Goal: Information Seeking & Learning: Learn about a topic

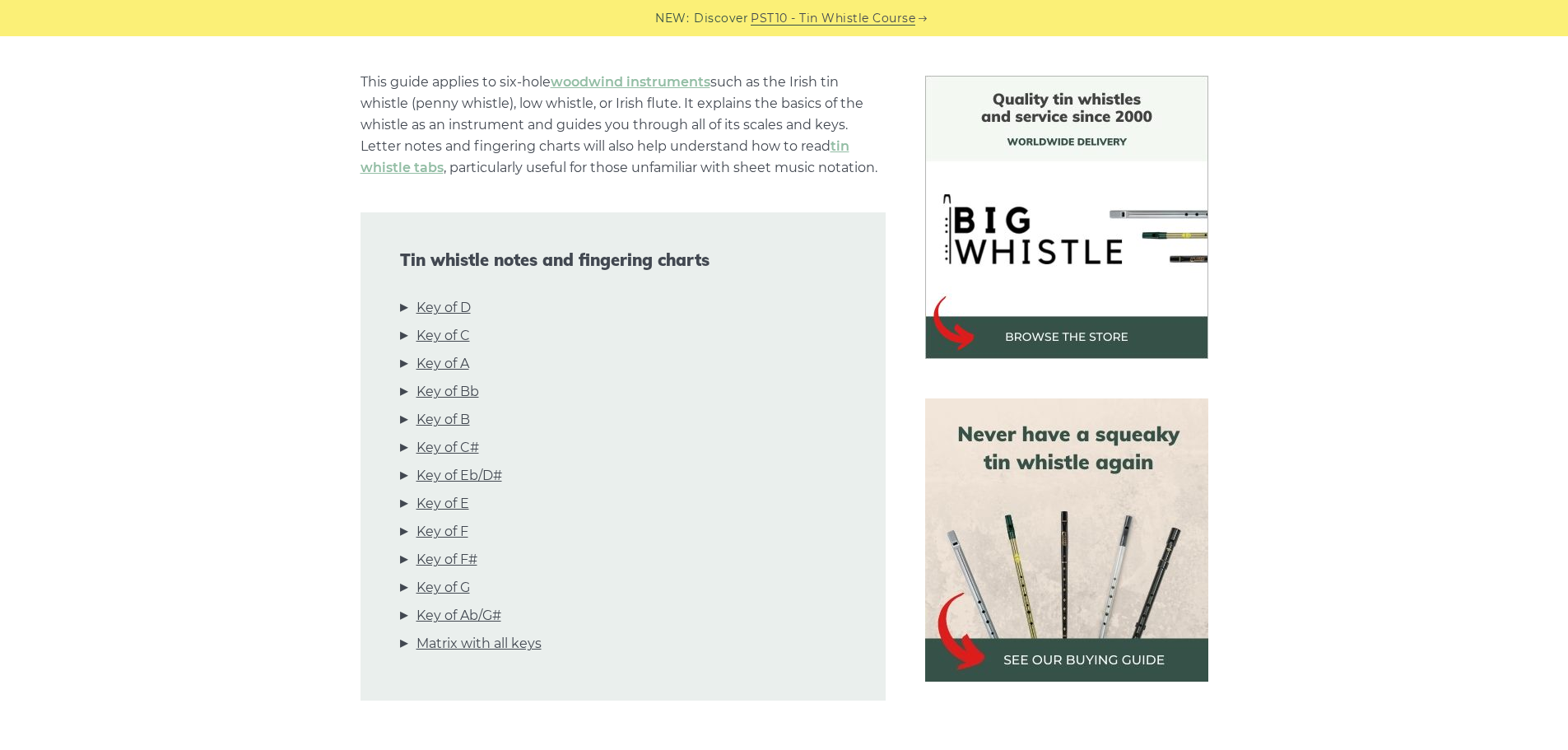
scroll to position [411, 0]
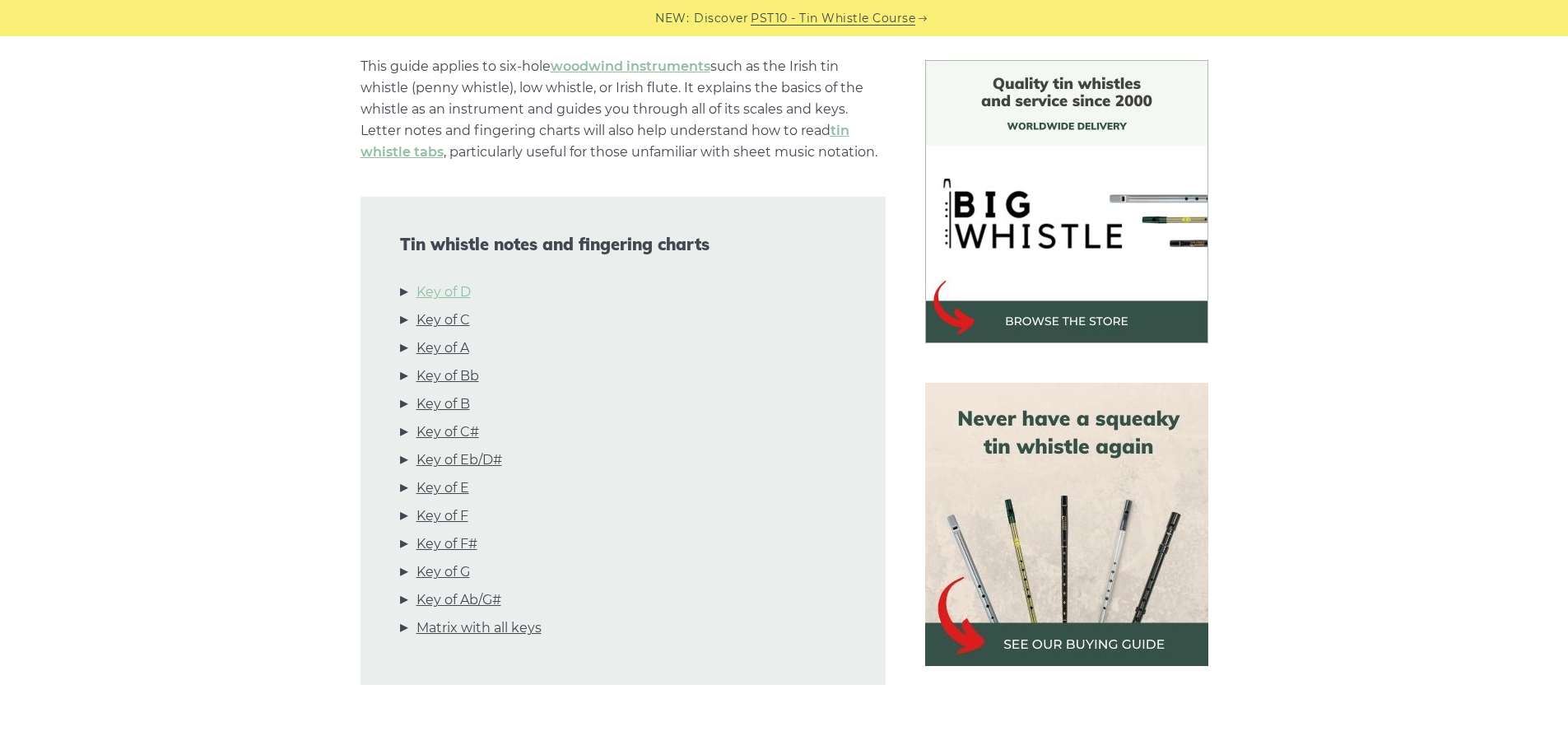
click at [463, 293] on link "Key of D" at bounding box center [443, 292] width 54 height 21
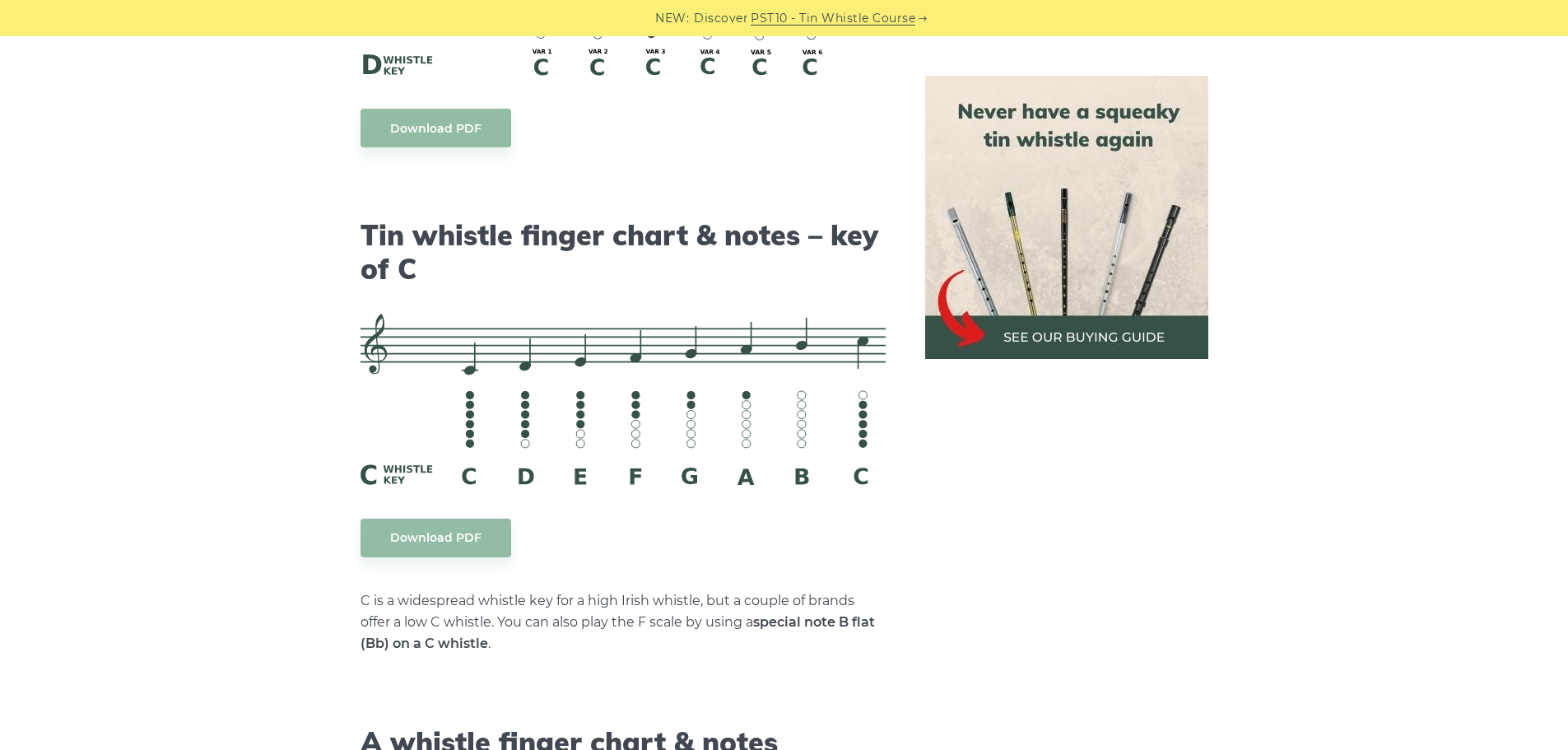
scroll to position [4047, 0]
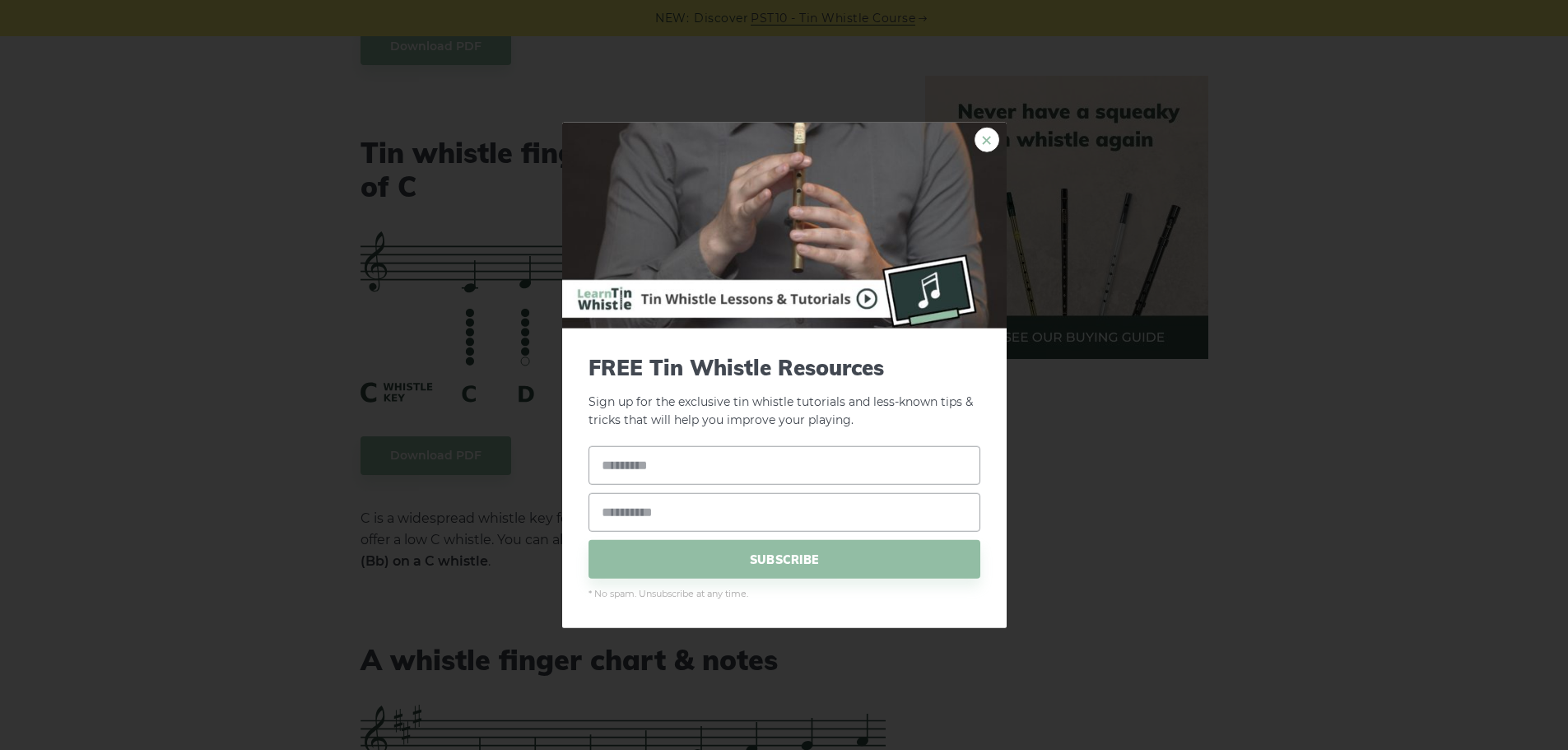
click at [989, 138] on link "×" at bounding box center [986, 139] width 25 height 25
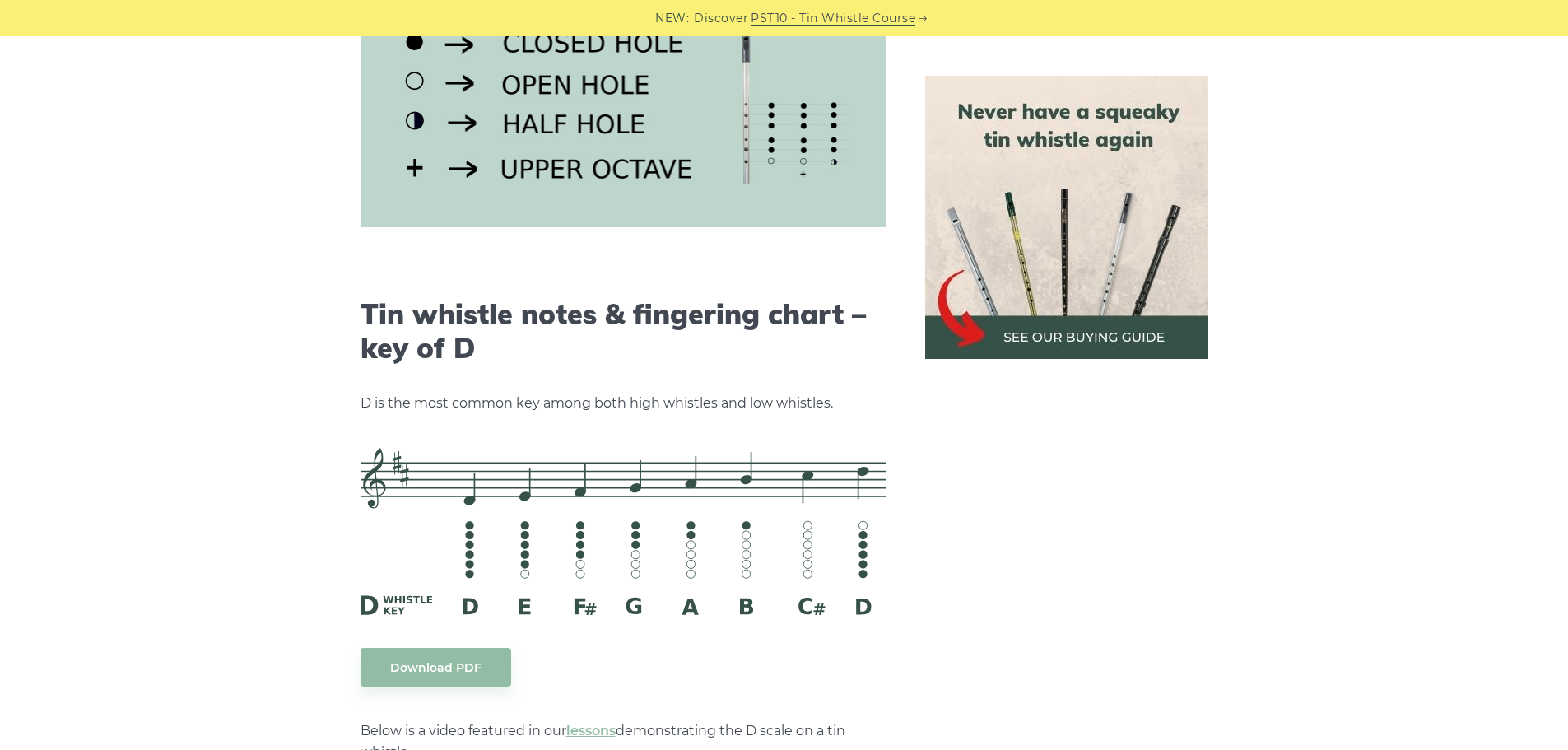
scroll to position [2318, 0]
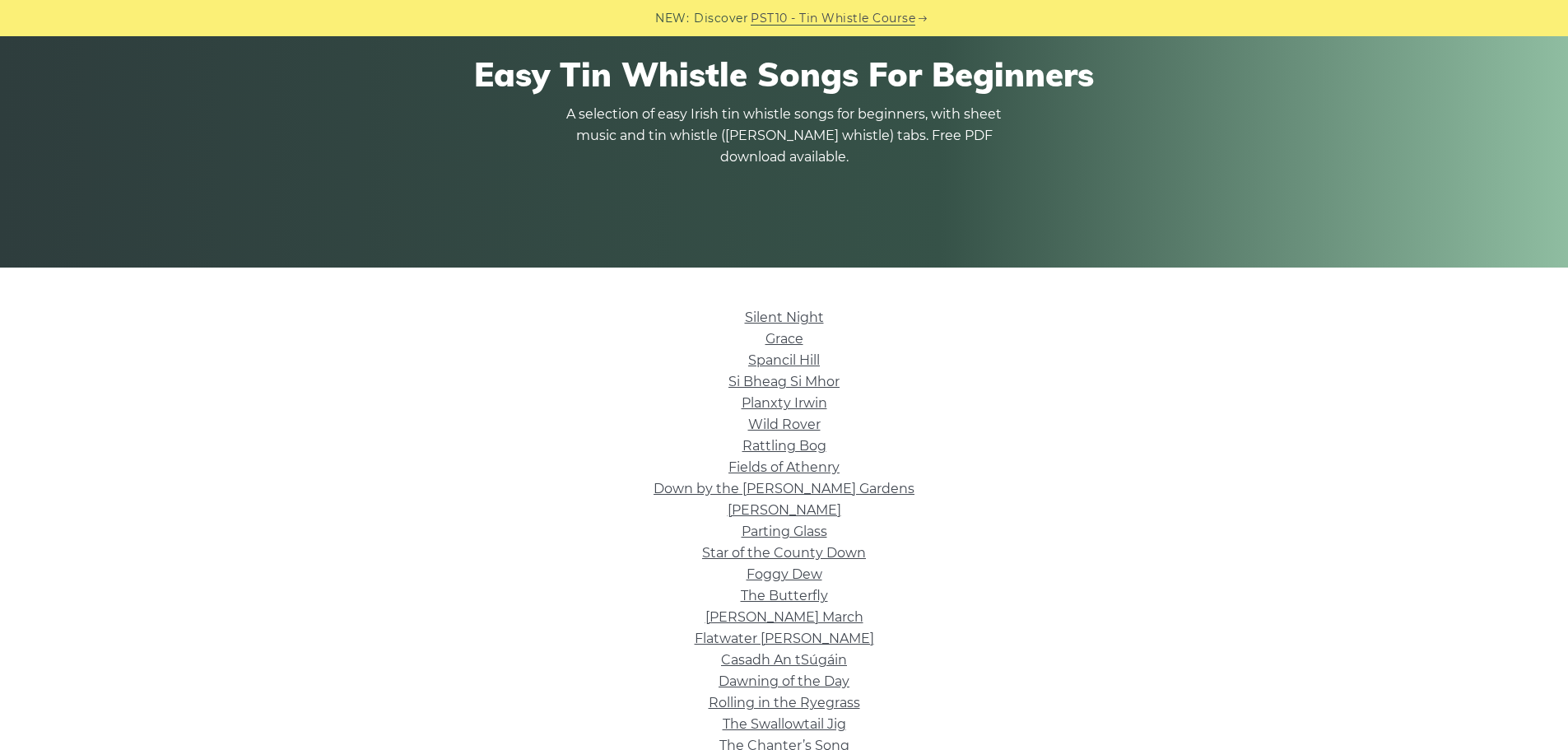
scroll to position [247, 0]
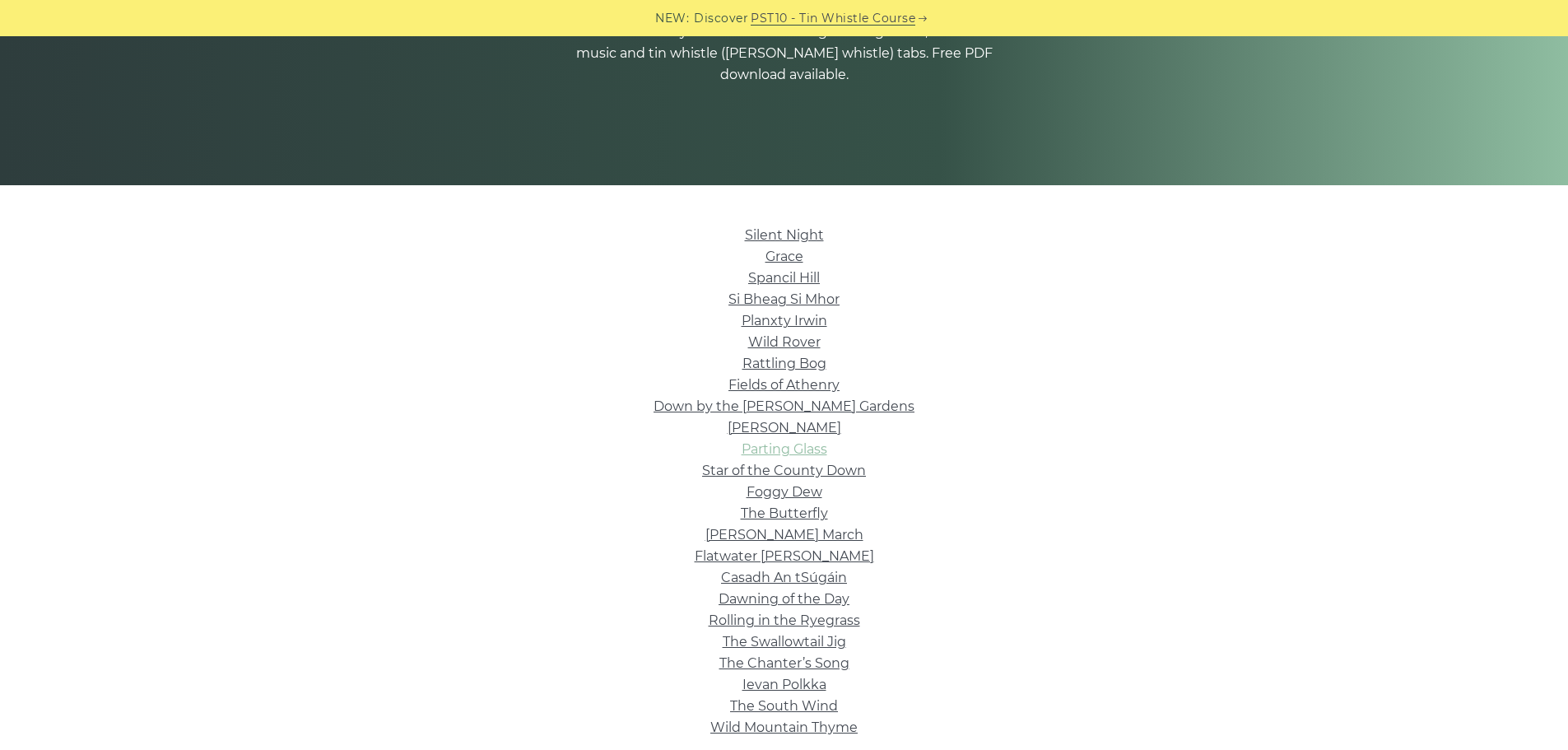
click at [796, 449] on link "Parting Glass" at bounding box center [784, 449] width 85 height 15
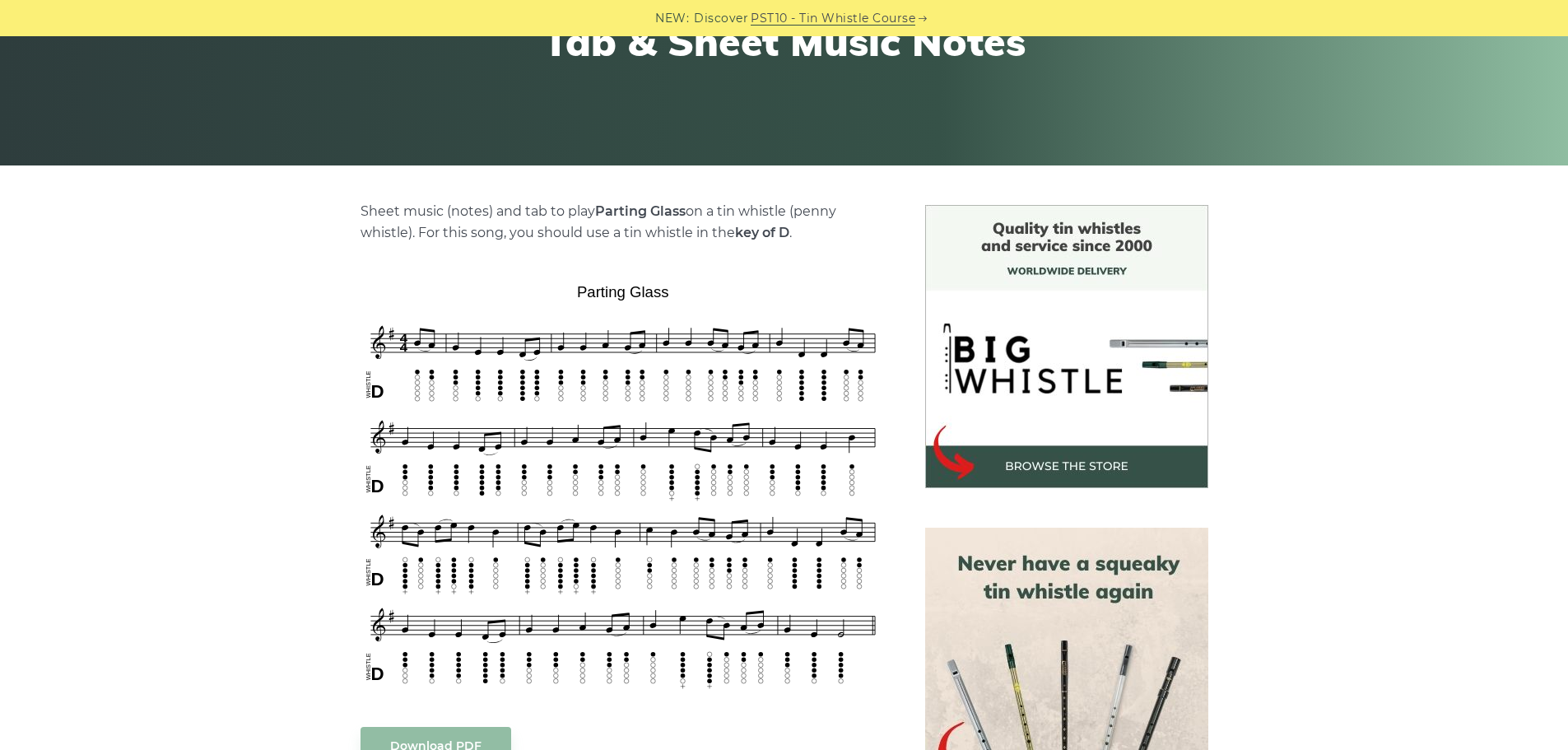
scroll to position [247, 0]
